Goal: Transaction & Acquisition: Purchase product/service

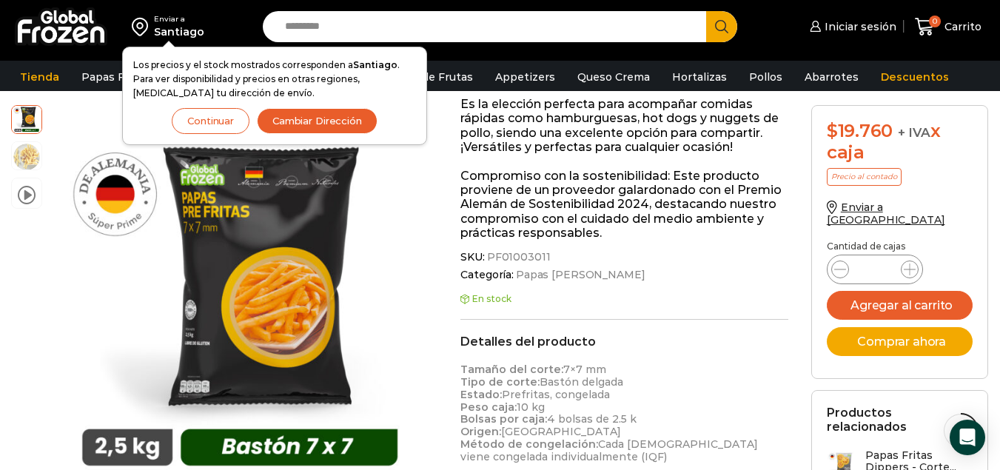
scroll to position [371, 0]
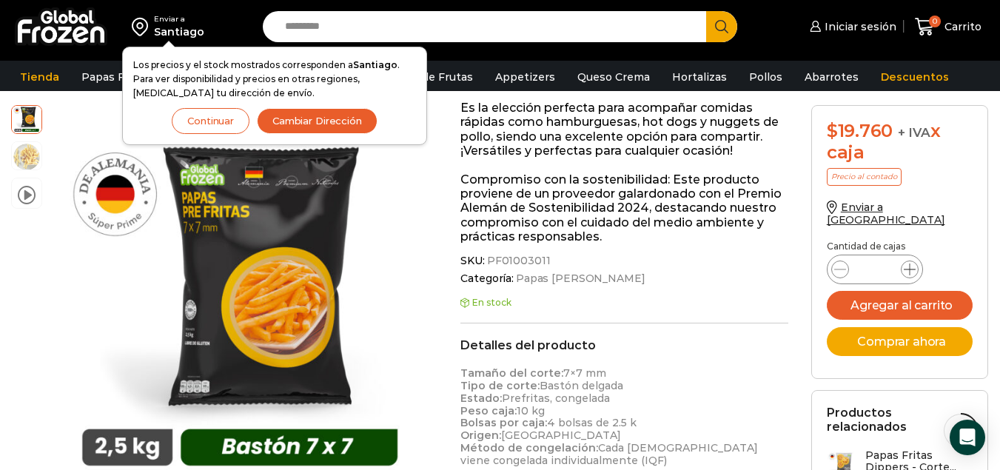
click at [911, 264] on icon at bounding box center [910, 270] width 12 height 12
click at [841, 264] on icon at bounding box center [840, 270] width 12 height 12
type input "*"
click at [32, 153] on img at bounding box center [27, 155] width 30 height 30
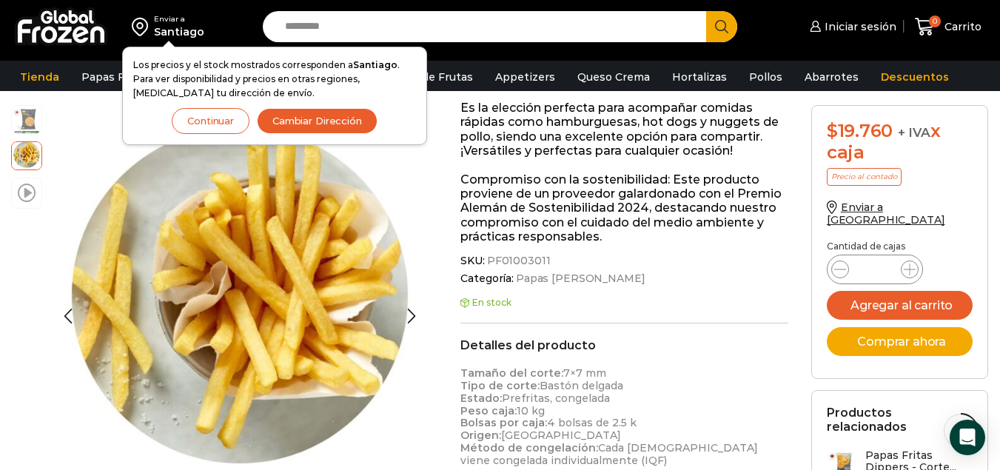
click at [25, 189] on span at bounding box center [27, 192] width 18 height 20
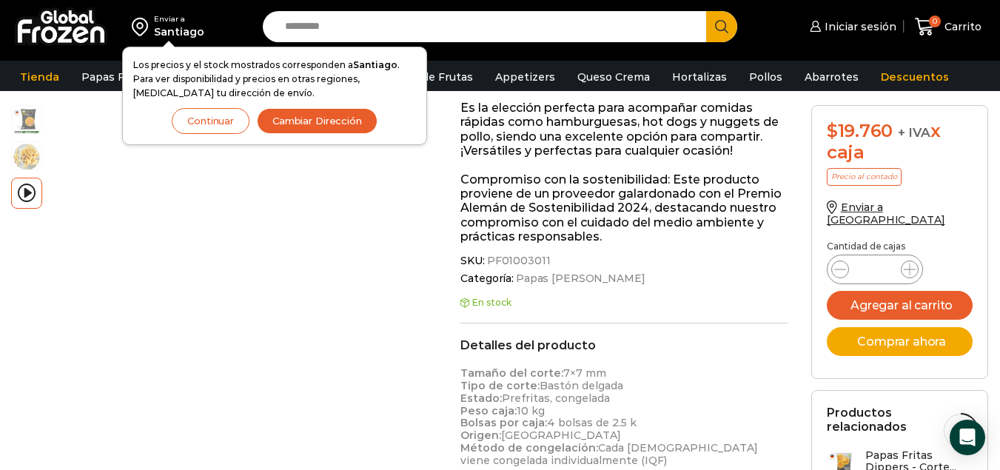
click at [332, 124] on button "Cambiar Dirección" at bounding box center [317, 121] width 121 height 26
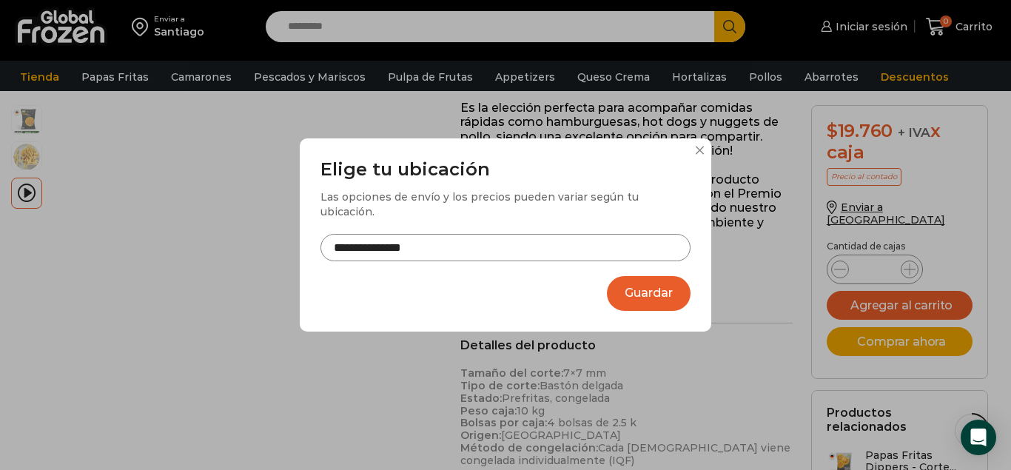
click at [466, 244] on input "**********" at bounding box center [506, 247] width 370 height 27
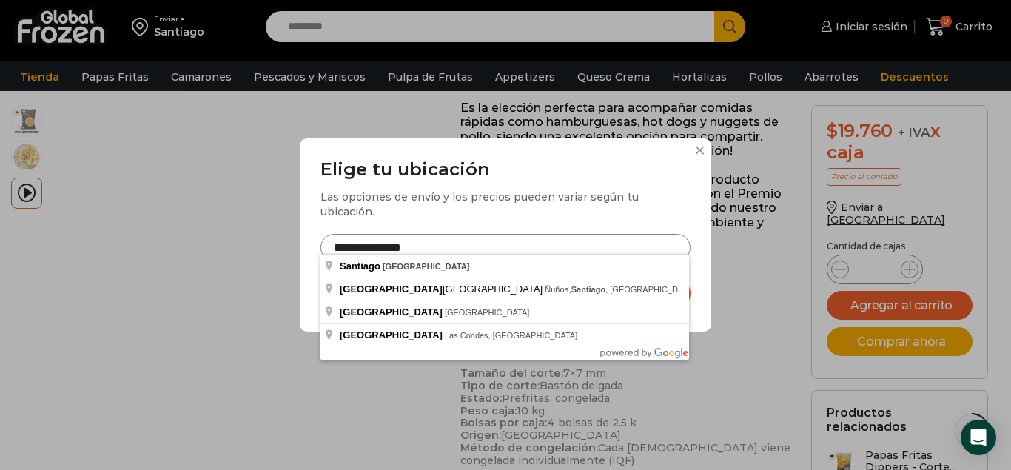
click at [384, 241] on input "**********" at bounding box center [506, 247] width 370 height 27
drag, startPoint x: 384, startPoint y: 241, endPoint x: 308, endPoint y: 235, distance: 76.5
click at [308, 235] on div "**********" at bounding box center [506, 234] width 412 height 193
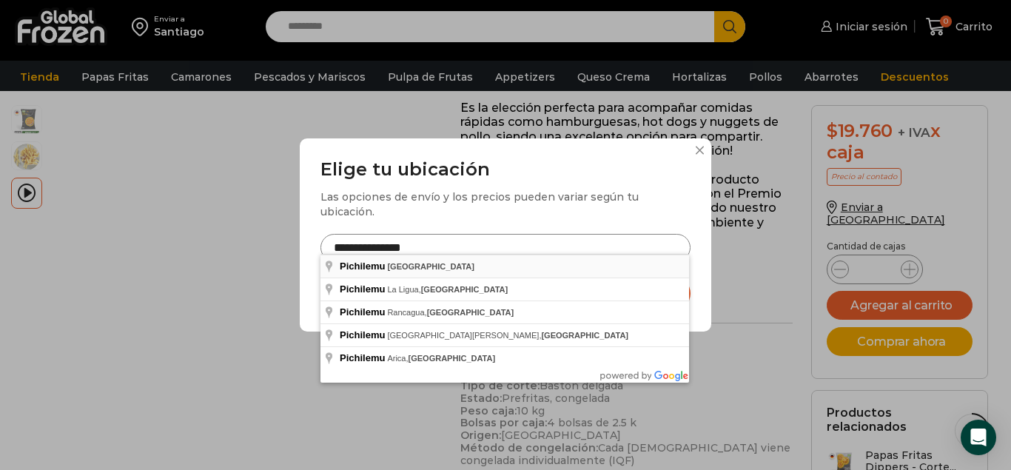
type input "**********"
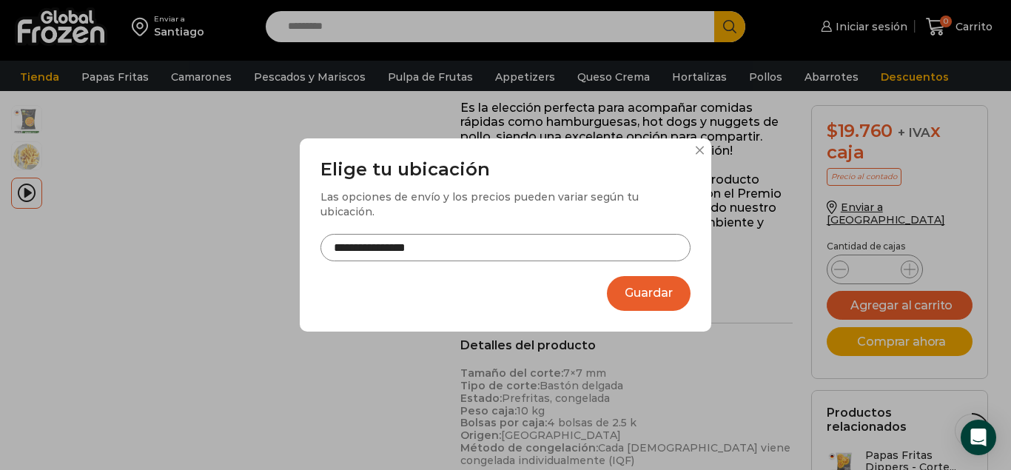
click at [653, 284] on button "Guardar" at bounding box center [649, 293] width 84 height 35
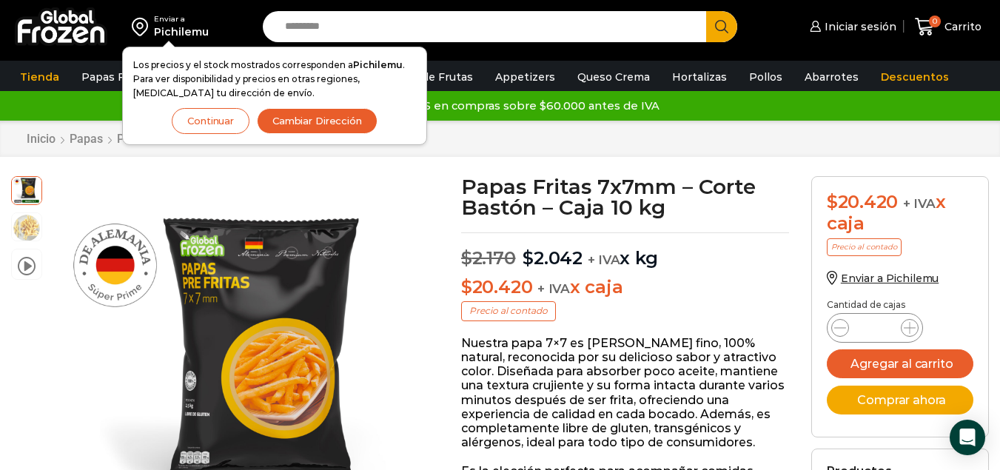
click at [215, 126] on button "Continuar" at bounding box center [211, 121] width 78 height 26
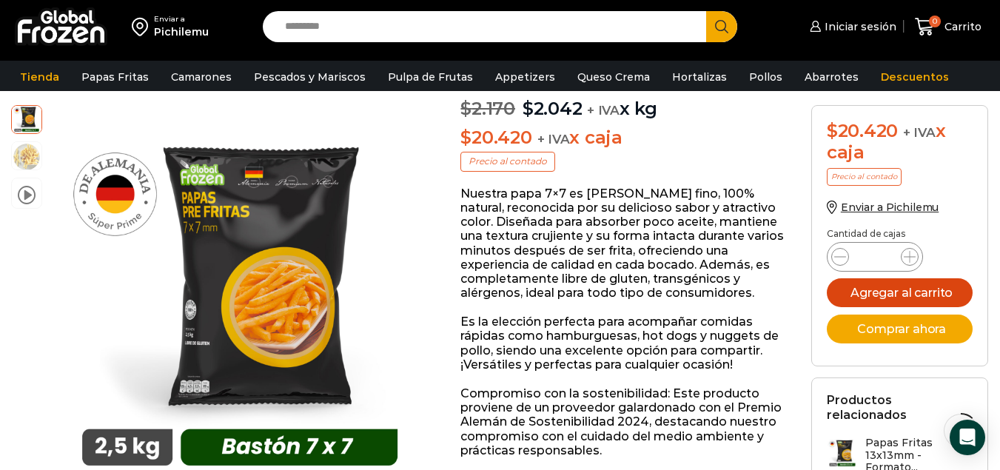
scroll to position [148, 0]
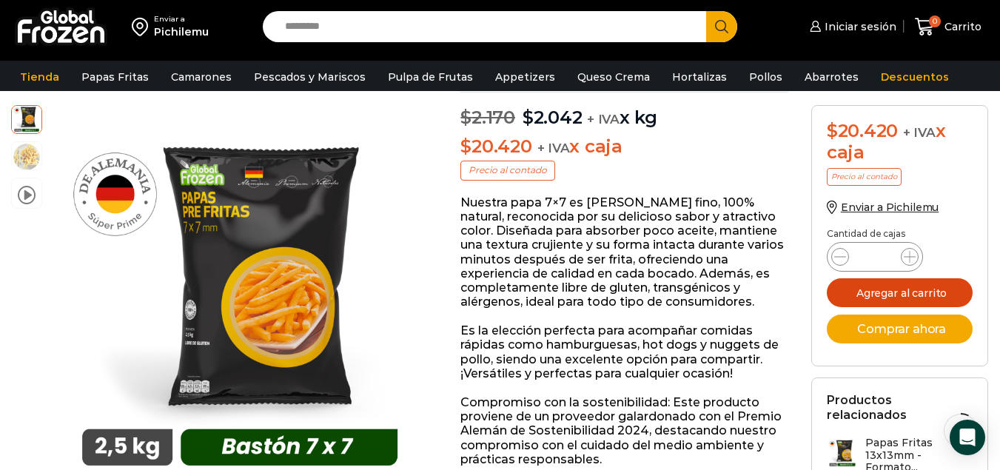
click at [900, 292] on button "Agregar al carrito" at bounding box center [900, 292] width 147 height 29
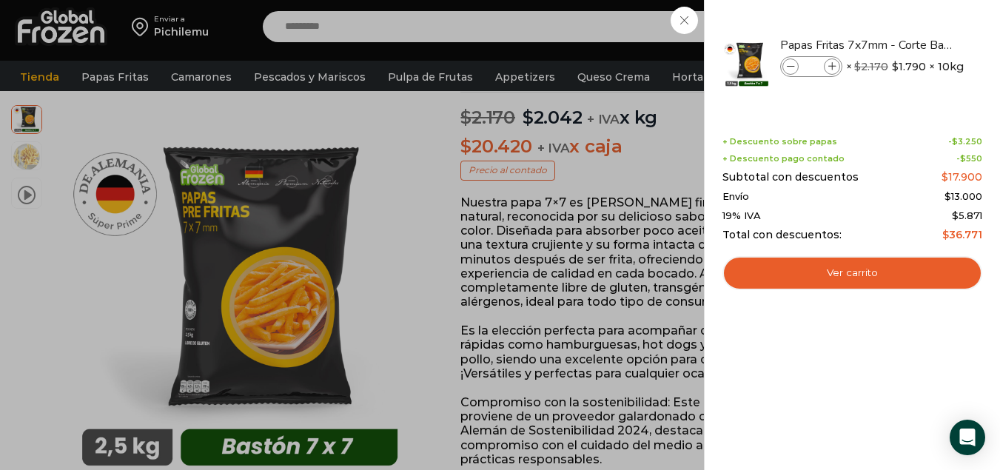
click at [911, 21] on div "1 [GEOGRAPHIC_DATA] 1 1 Shopping Cart *" at bounding box center [948, 27] width 74 height 35
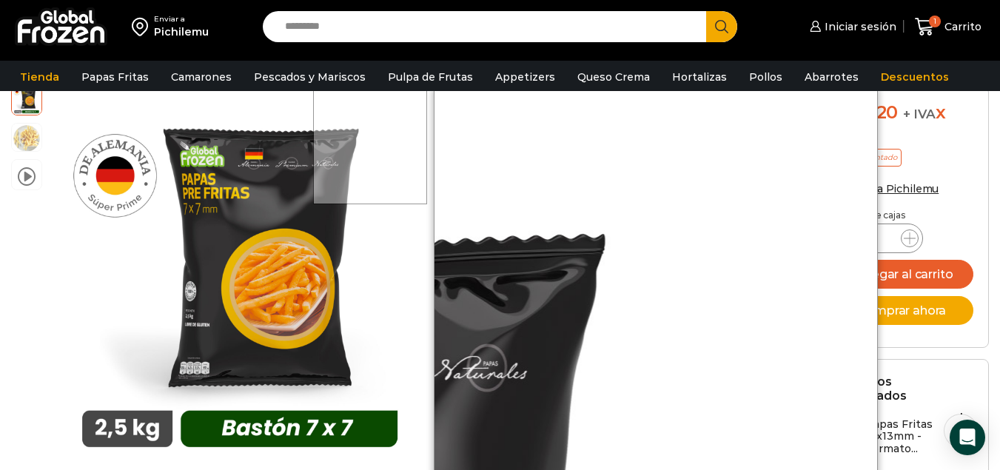
scroll to position [0, 0]
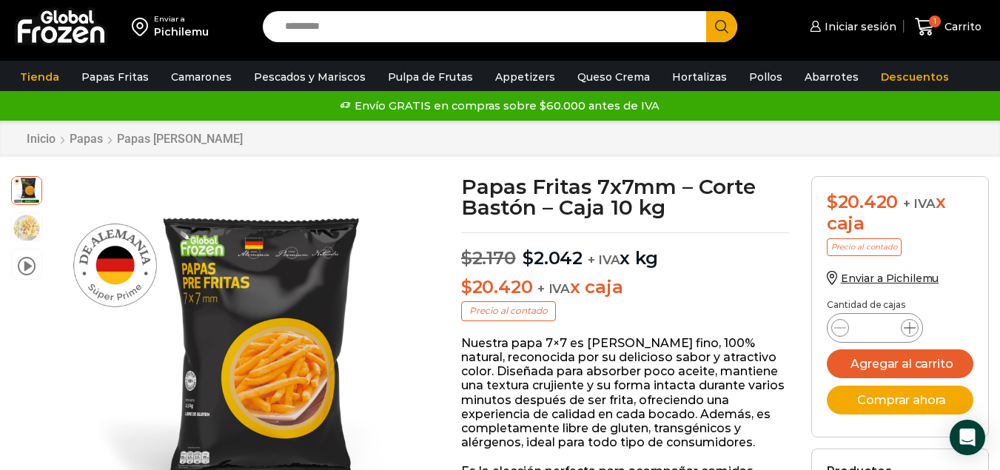
click at [910, 327] on icon at bounding box center [910, 328] width 12 height 12
type input "*"
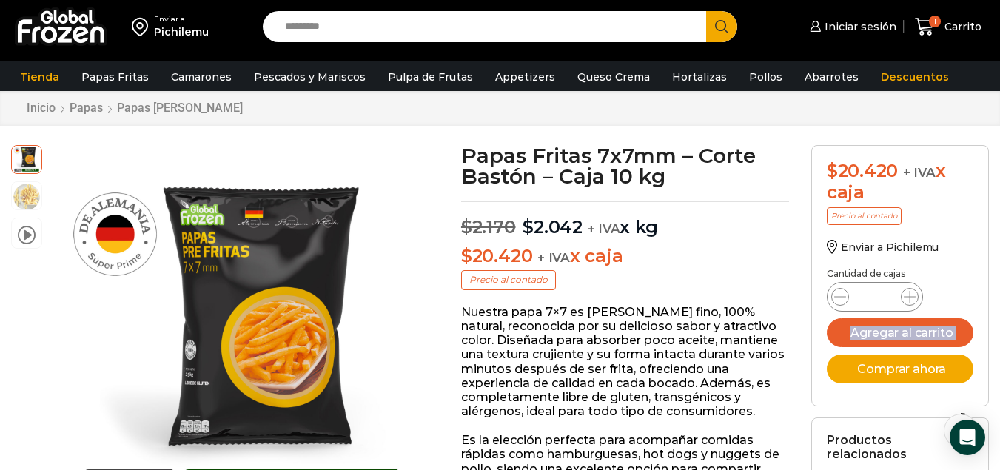
scroll to position [148, 0]
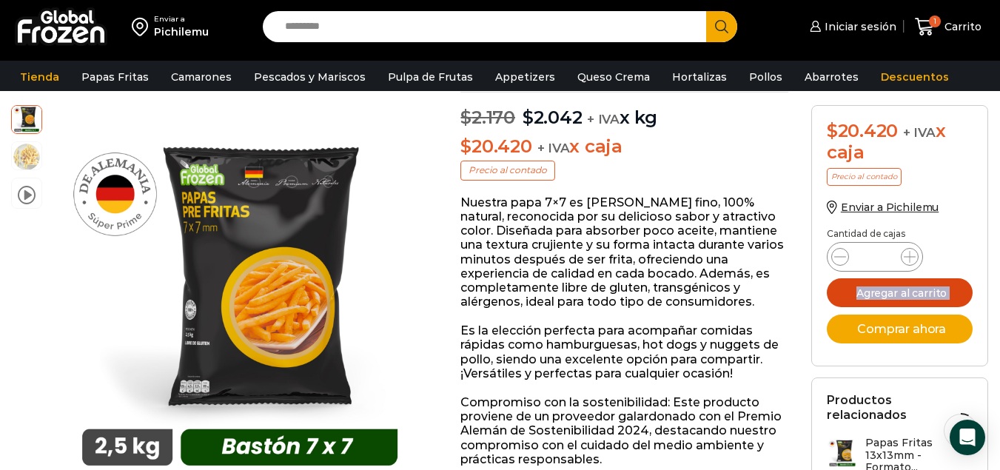
click at [902, 296] on button "Agregar al carrito" at bounding box center [900, 292] width 147 height 29
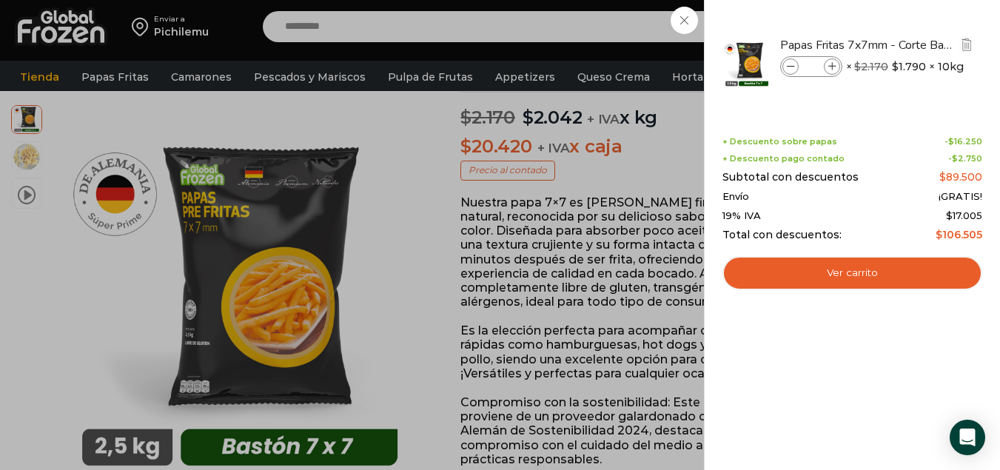
click at [794, 67] on icon at bounding box center [791, 67] width 8 height 8
type input "*"
click at [793, 66] on icon at bounding box center [791, 67] width 8 height 8
type input "*"
click at [832, 64] on icon at bounding box center [832, 67] width 8 height 8
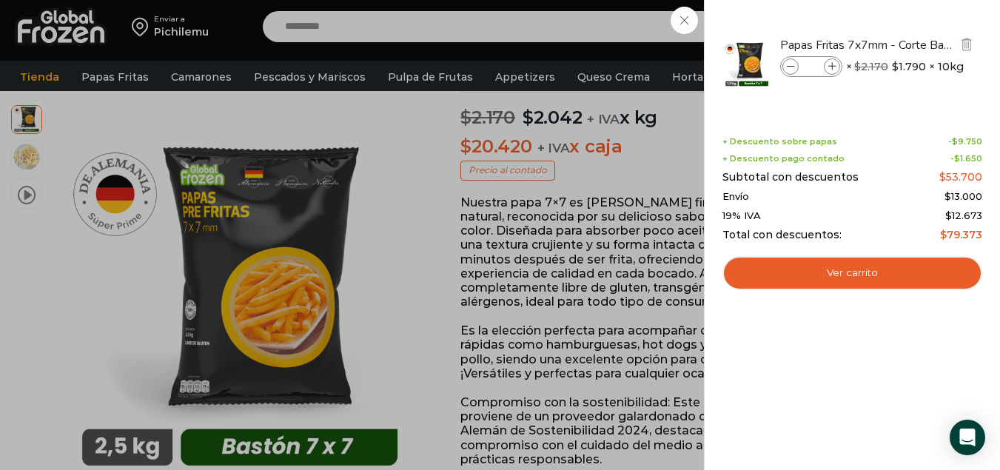
type input "*"
